Goal: Task Accomplishment & Management: Manage account settings

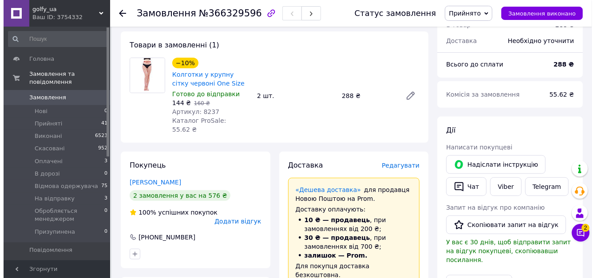
scroll to position [133, 0]
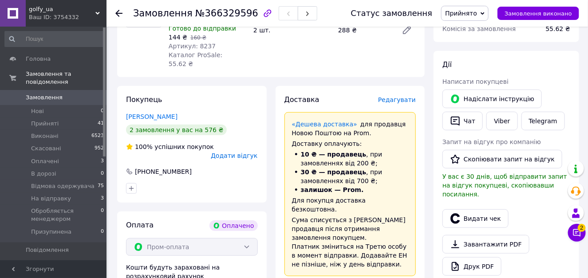
click at [402, 96] on span "Редагувати" at bounding box center [397, 99] width 38 height 7
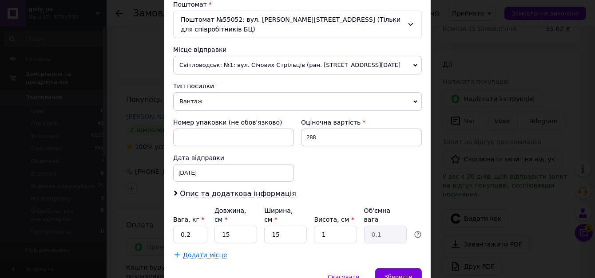
scroll to position [266, 0]
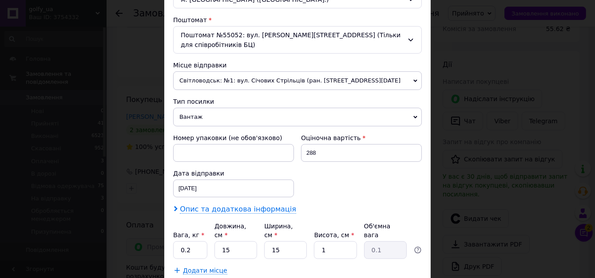
click at [236, 208] on span "Опис та додаткова інформація" at bounding box center [238, 209] width 116 height 9
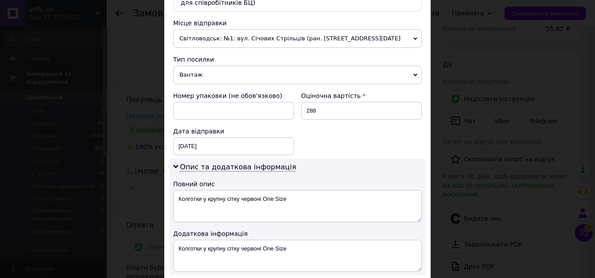
scroll to position [311, 0]
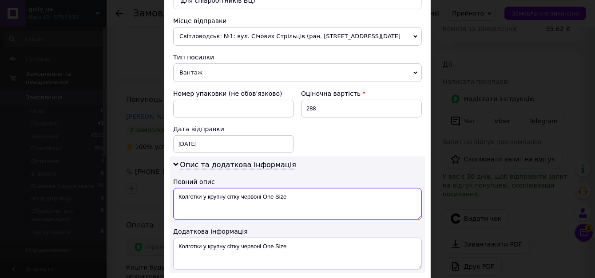
click at [292, 196] on textarea "Колготки у крупну сітку червоні One Size" at bounding box center [297, 204] width 248 height 32
type textarea "[PERSON_NAME]"
click at [188, 199] on textarea at bounding box center [297, 204] width 248 height 32
paste textarea "Колготи сітка вел.червоні (8237)"
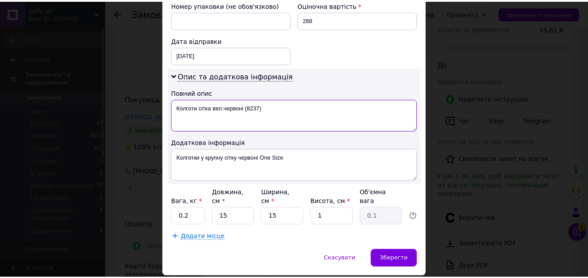
scroll to position [420, 0]
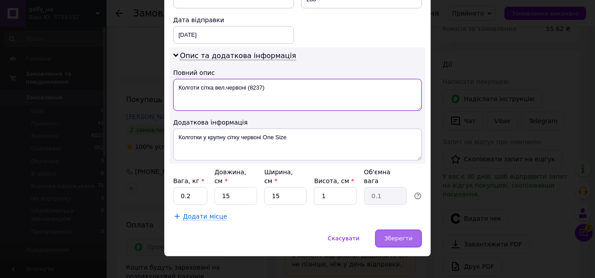
type textarea "Колготи сітка вел.червоні (8237)"
click at [408, 235] on span "Зберегти" at bounding box center [398, 238] width 28 height 7
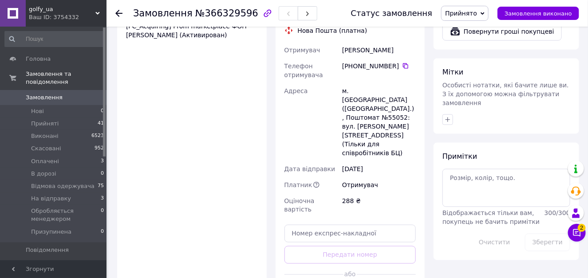
scroll to position [444, 0]
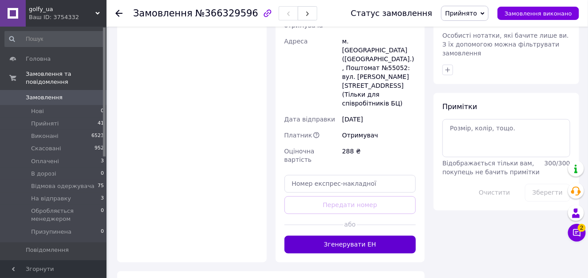
click at [349, 236] on button "Згенерувати ЕН" at bounding box center [350, 245] width 132 height 18
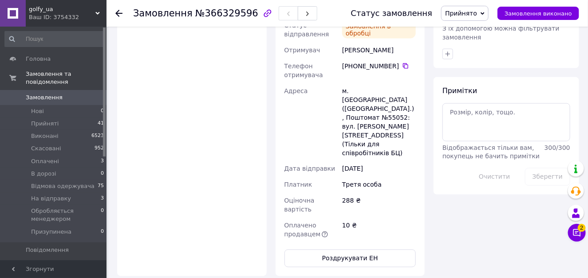
scroll to position [355, 0]
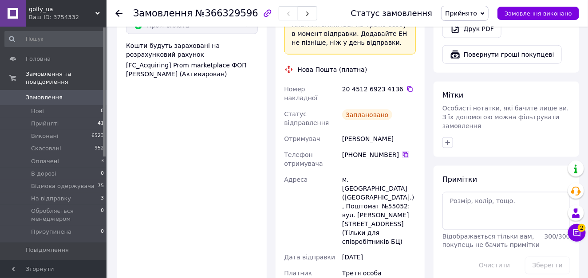
click at [402, 151] on icon at bounding box center [405, 154] width 7 height 7
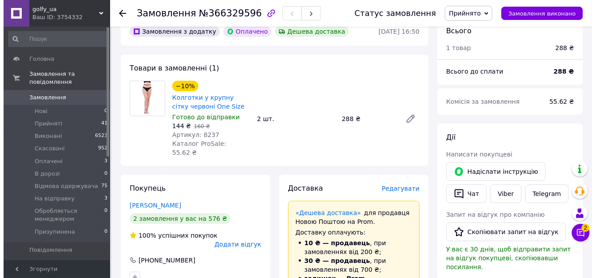
scroll to position [44, 0]
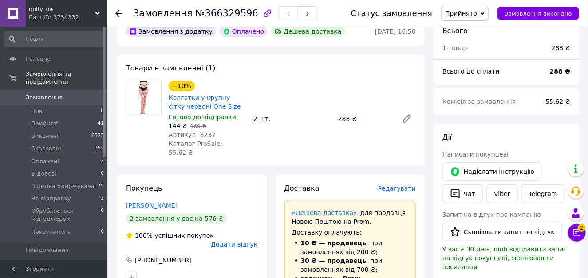
click at [394, 185] on span "Редагувати" at bounding box center [397, 188] width 38 height 7
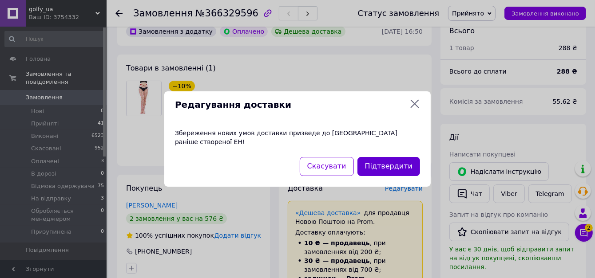
click at [386, 162] on button "Підтвердити" at bounding box center [388, 166] width 63 height 19
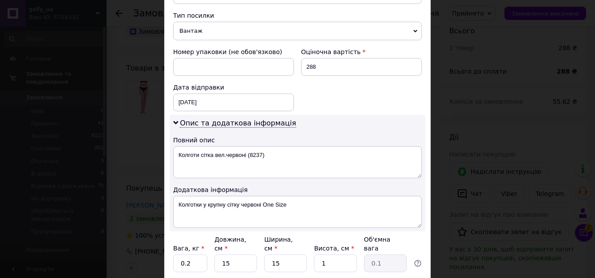
scroll to position [355, 0]
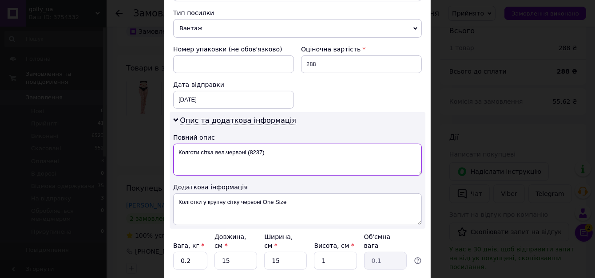
click at [285, 152] on textarea "Колготи сітка вел.червоні (8237)" at bounding box center [297, 160] width 248 height 32
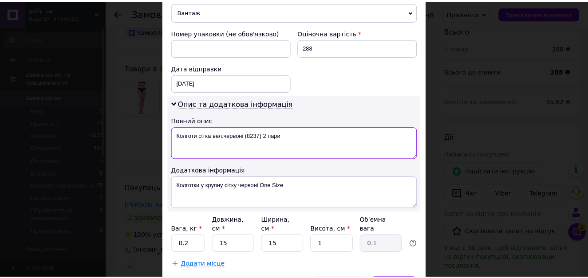
scroll to position [420, 0]
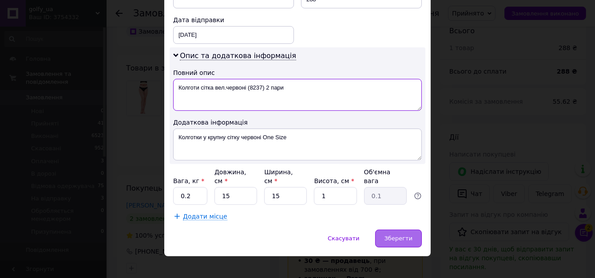
type textarea "Колготи сітка вел.червоні (8237) 2 пари"
click at [401, 235] on span "Зберегти" at bounding box center [398, 238] width 28 height 7
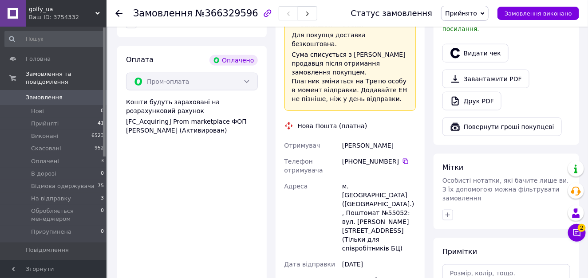
scroll to position [399, 0]
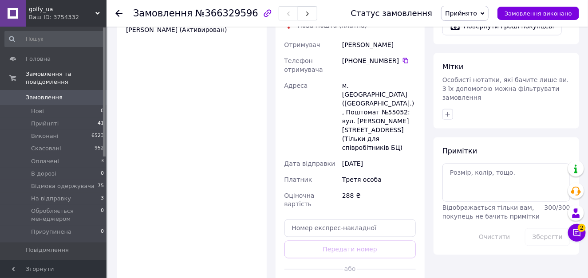
drag, startPoint x: 364, startPoint y: 229, endPoint x: 301, endPoint y: 237, distance: 63.6
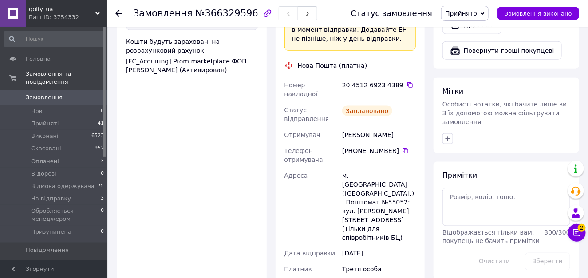
scroll to position [311, 0]
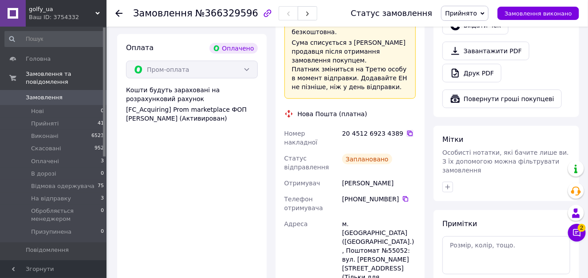
click at [406, 130] on icon at bounding box center [409, 133] width 7 height 7
